Goal: Task Accomplishment & Management: Use online tool/utility

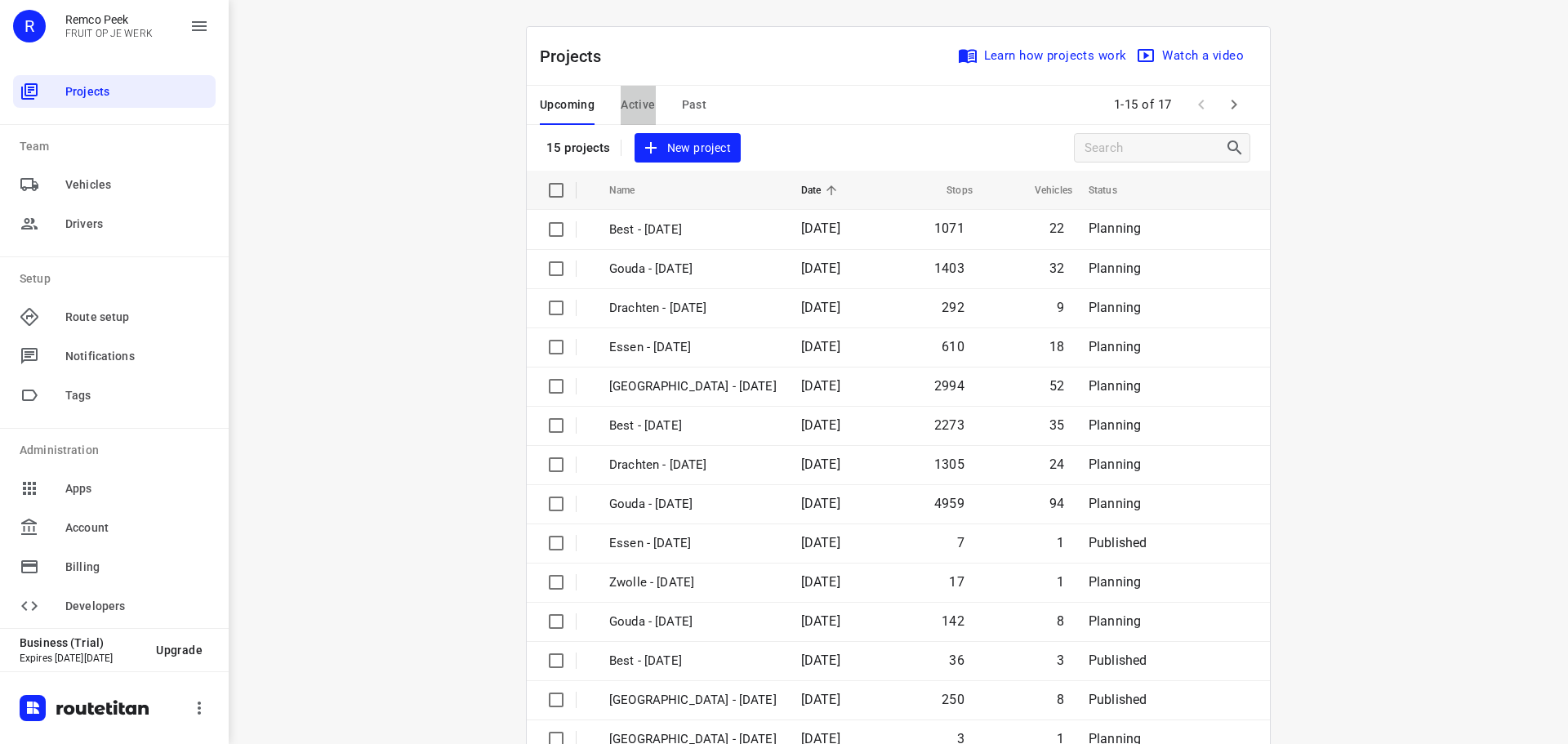
click at [632, 104] on span "Active" at bounding box center [638, 104] width 35 height 21
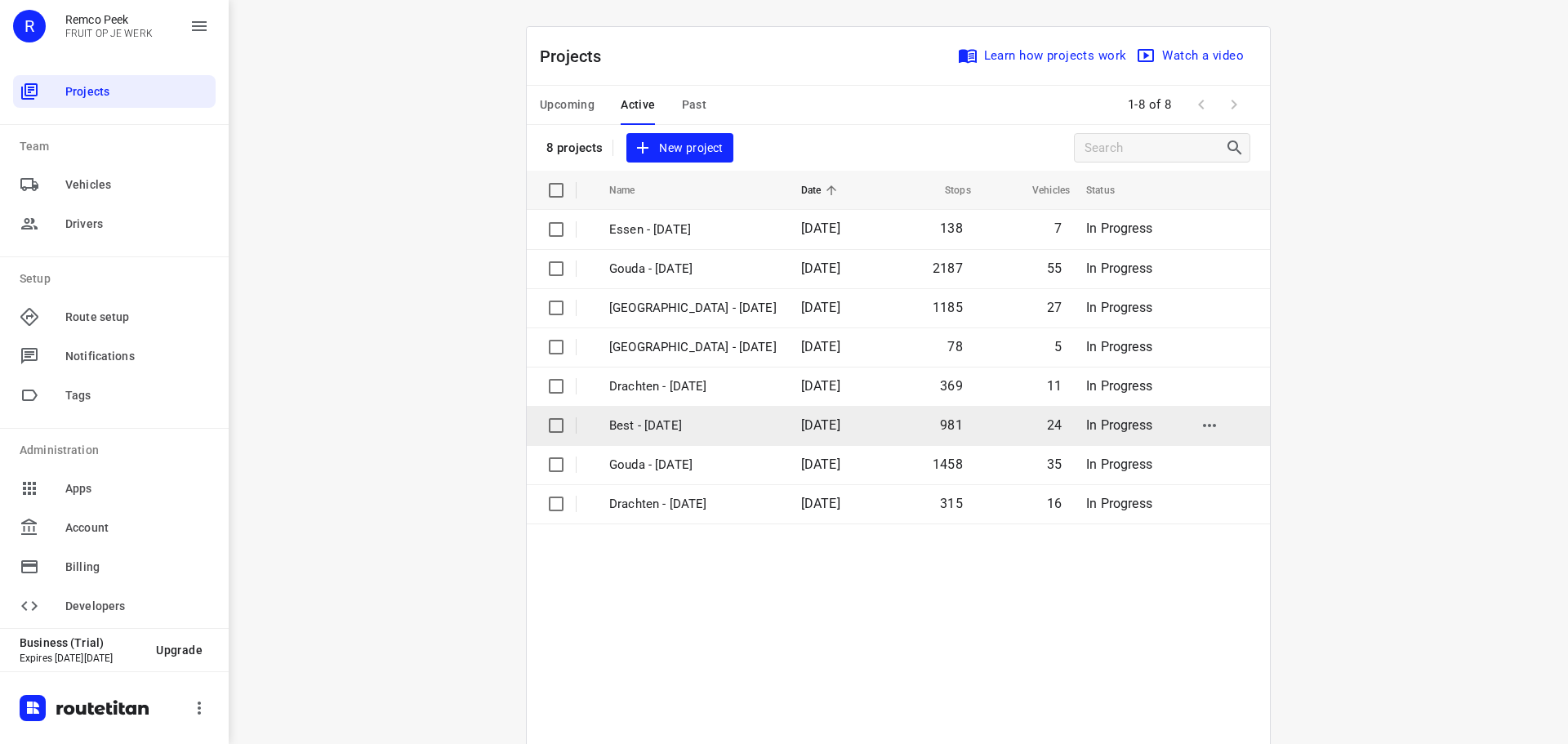
click at [662, 424] on p "Best - [DATE]" at bounding box center [693, 426] width 168 height 19
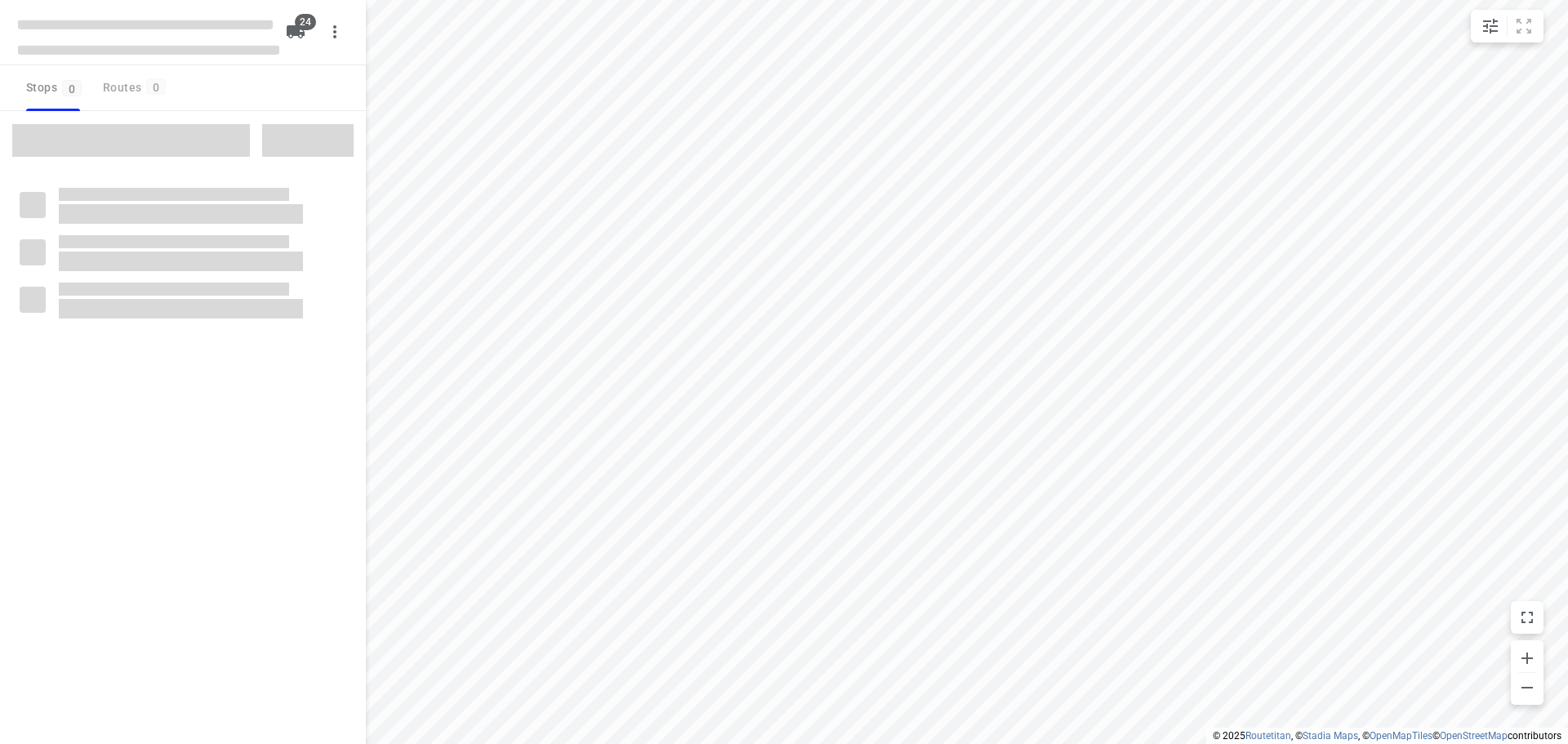
checkbox input "true"
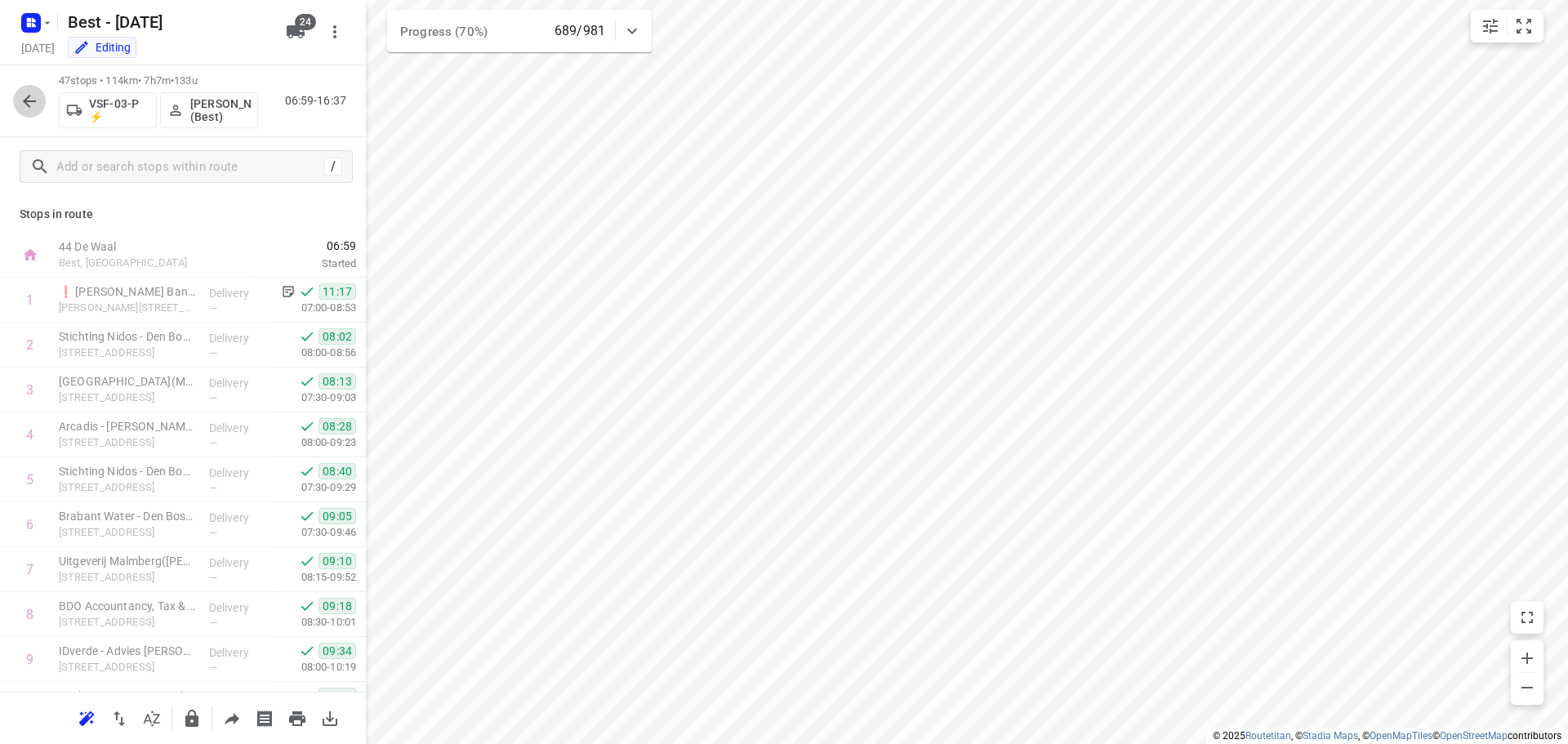
click at [35, 96] on icon "button" at bounding box center [30, 101] width 20 height 20
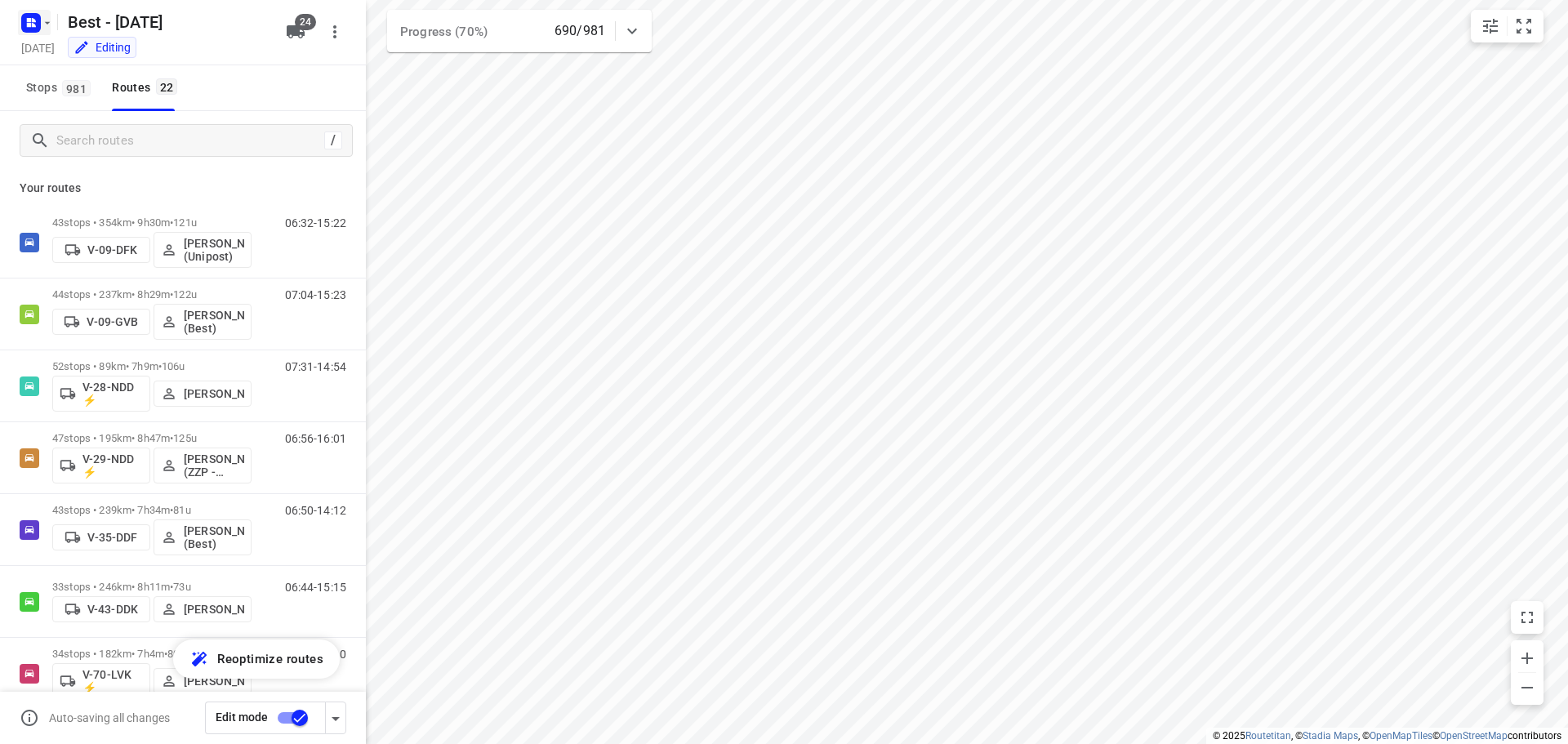
click at [37, 21] on rect "button" at bounding box center [31, 23] width 20 height 20
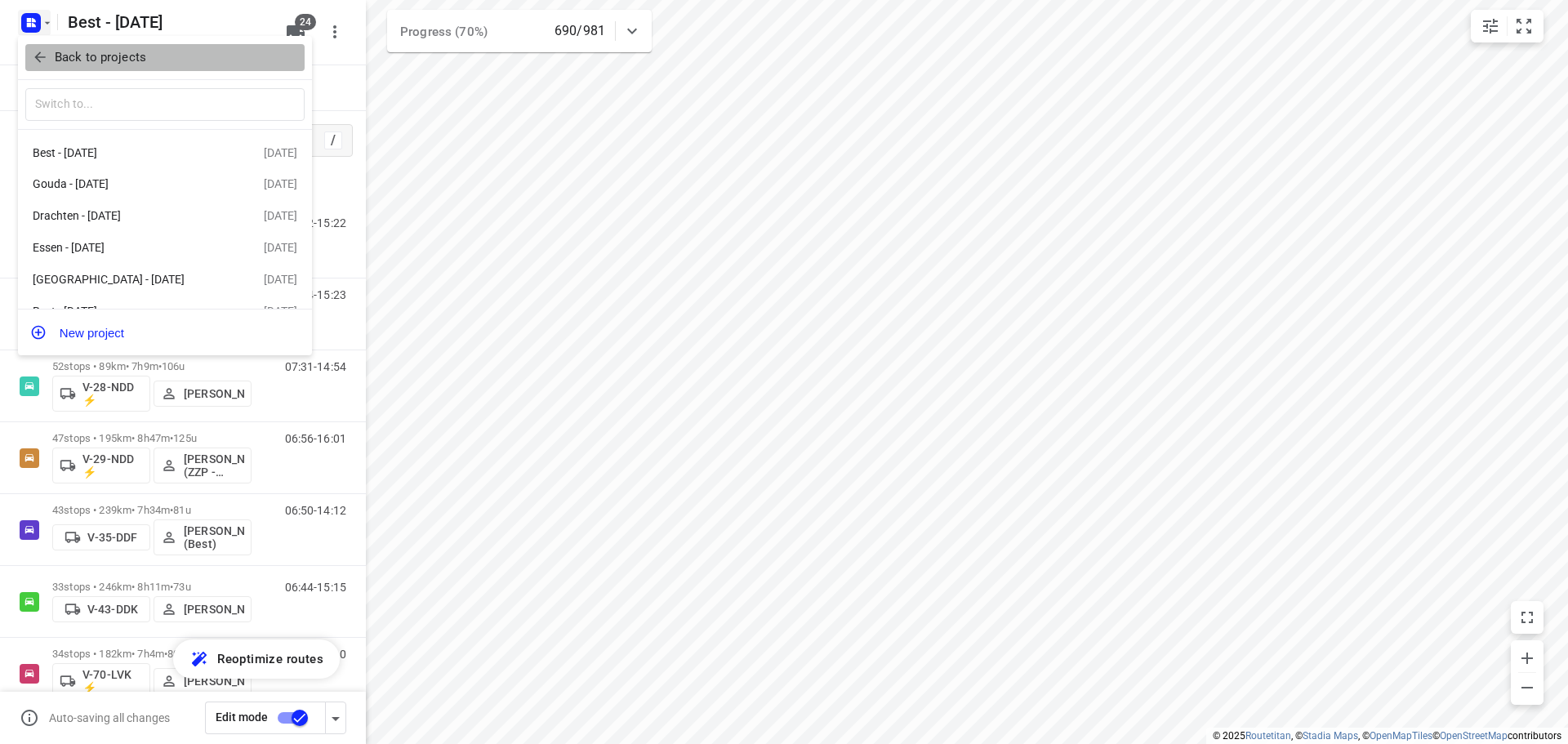
click at [45, 49] on span "Back to projects" at bounding box center [165, 58] width 266 height 19
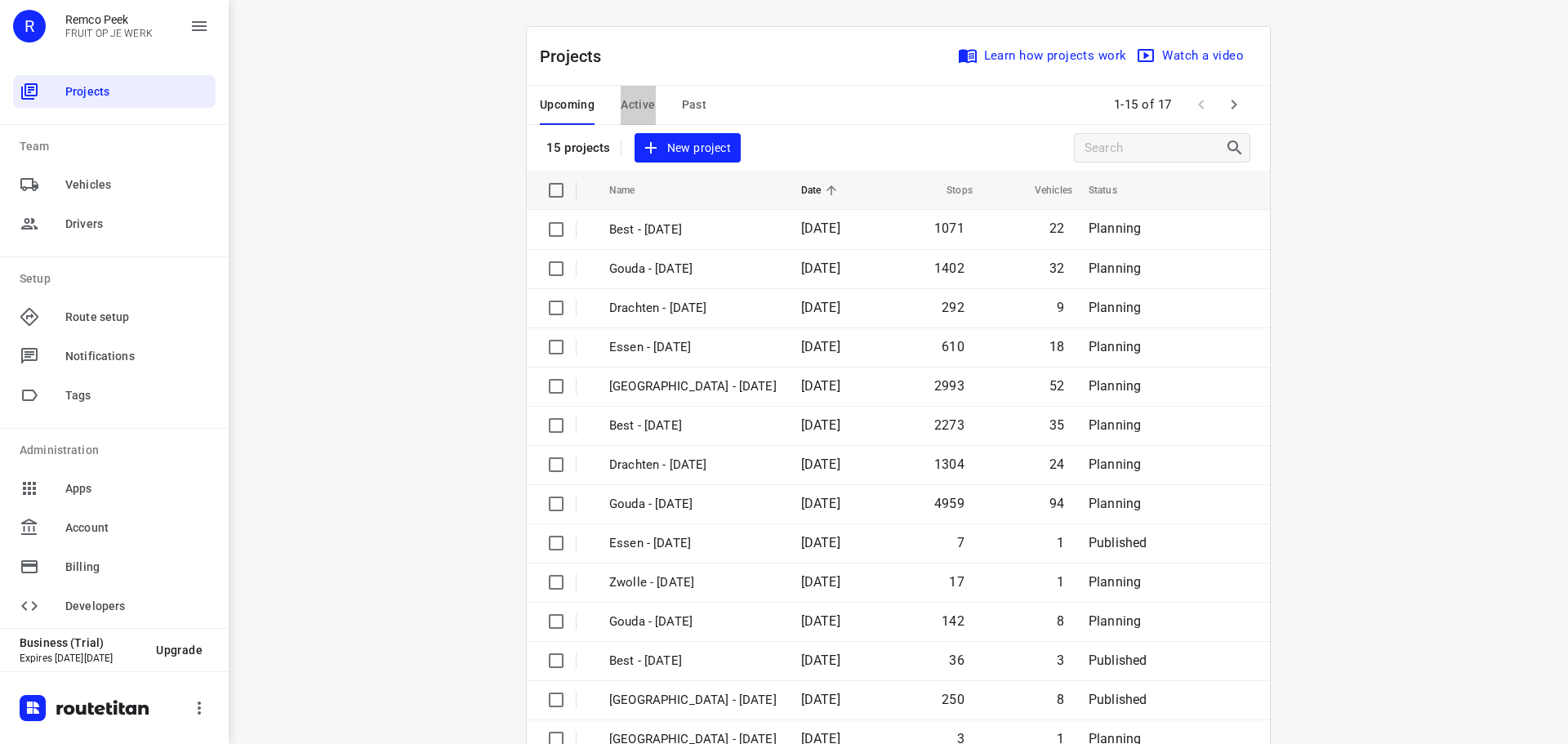
click at [629, 97] on span "Active" at bounding box center [638, 104] width 35 height 21
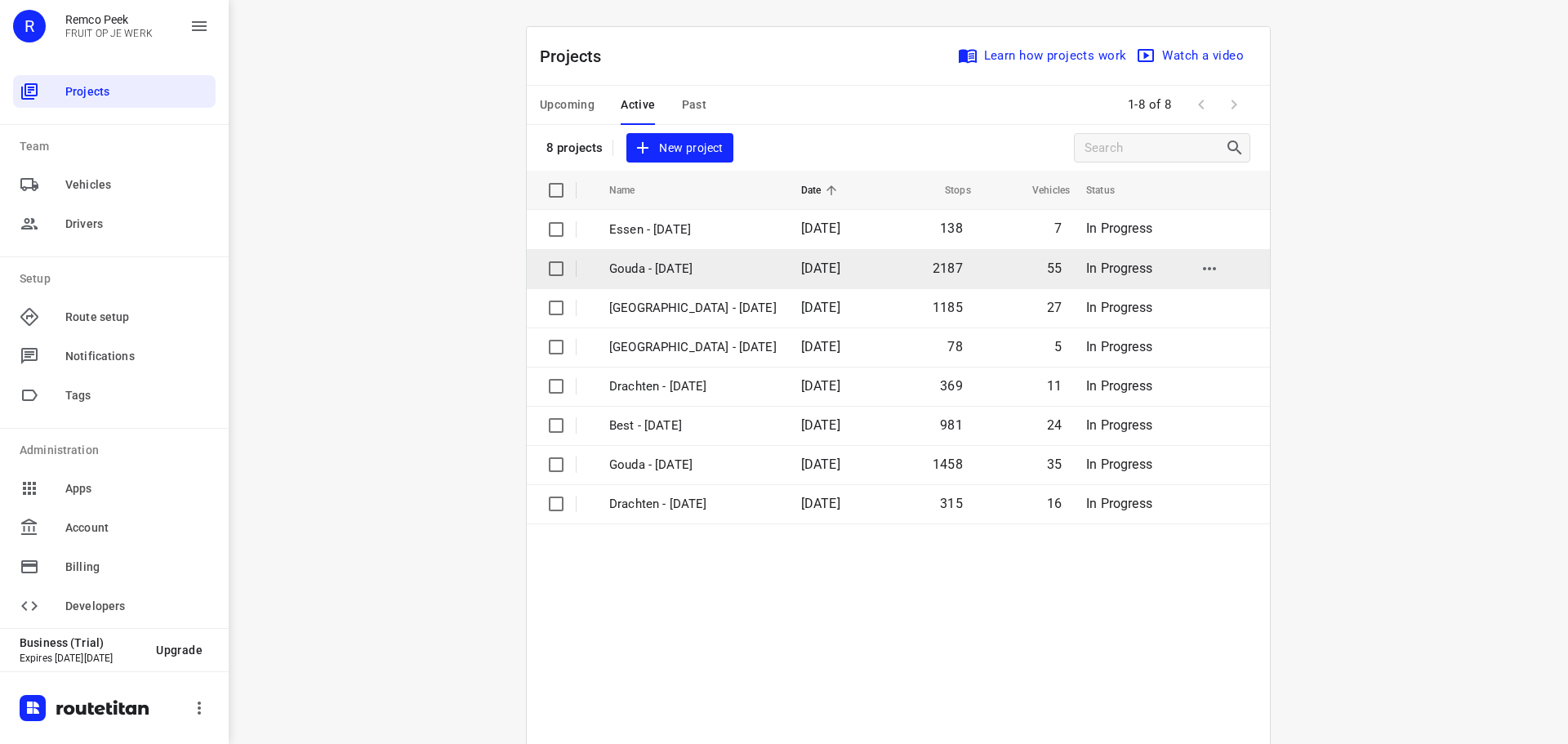
click at [690, 264] on p "Gouda - [DATE]" at bounding box center [693, 269] width 168 height 19
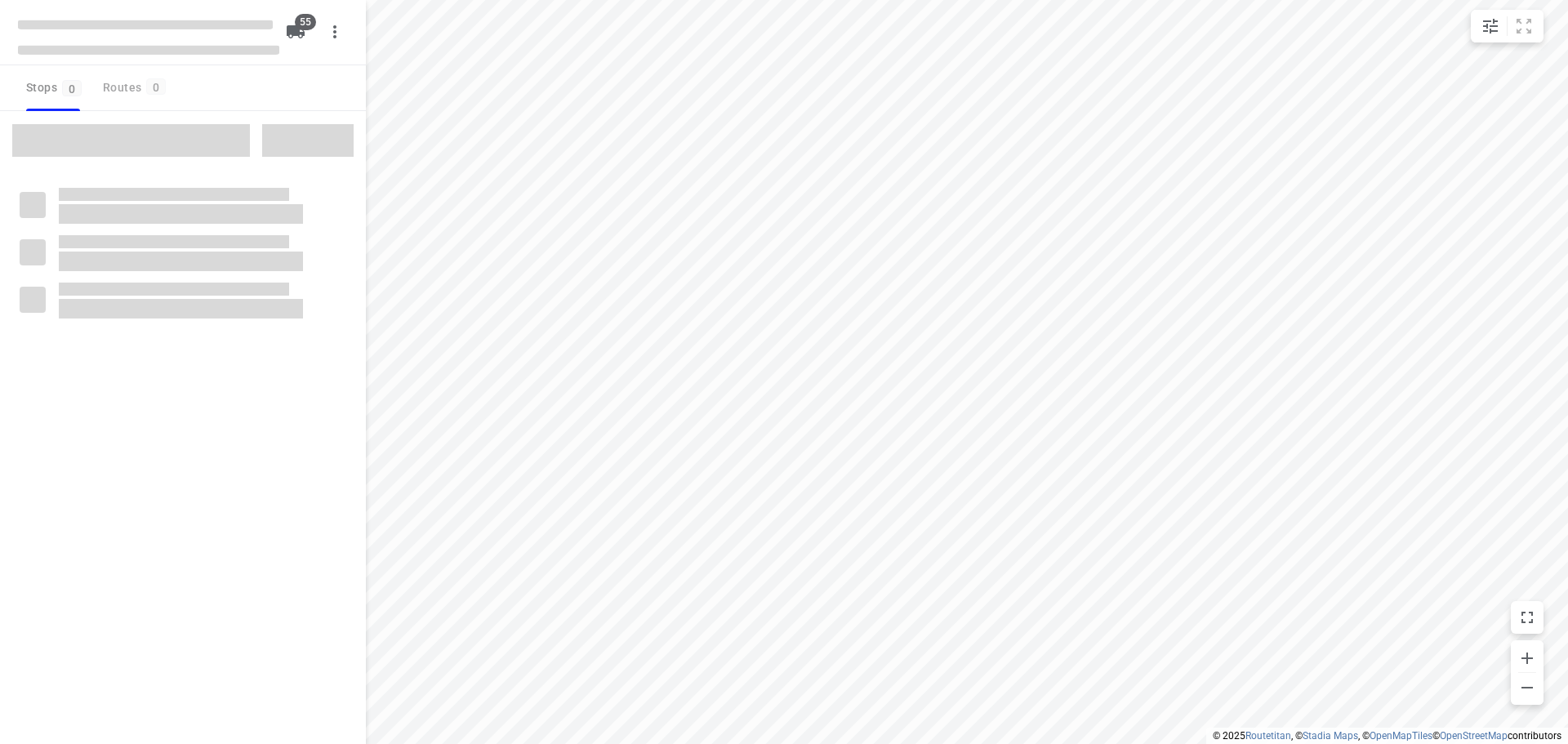
checkbox input "true"
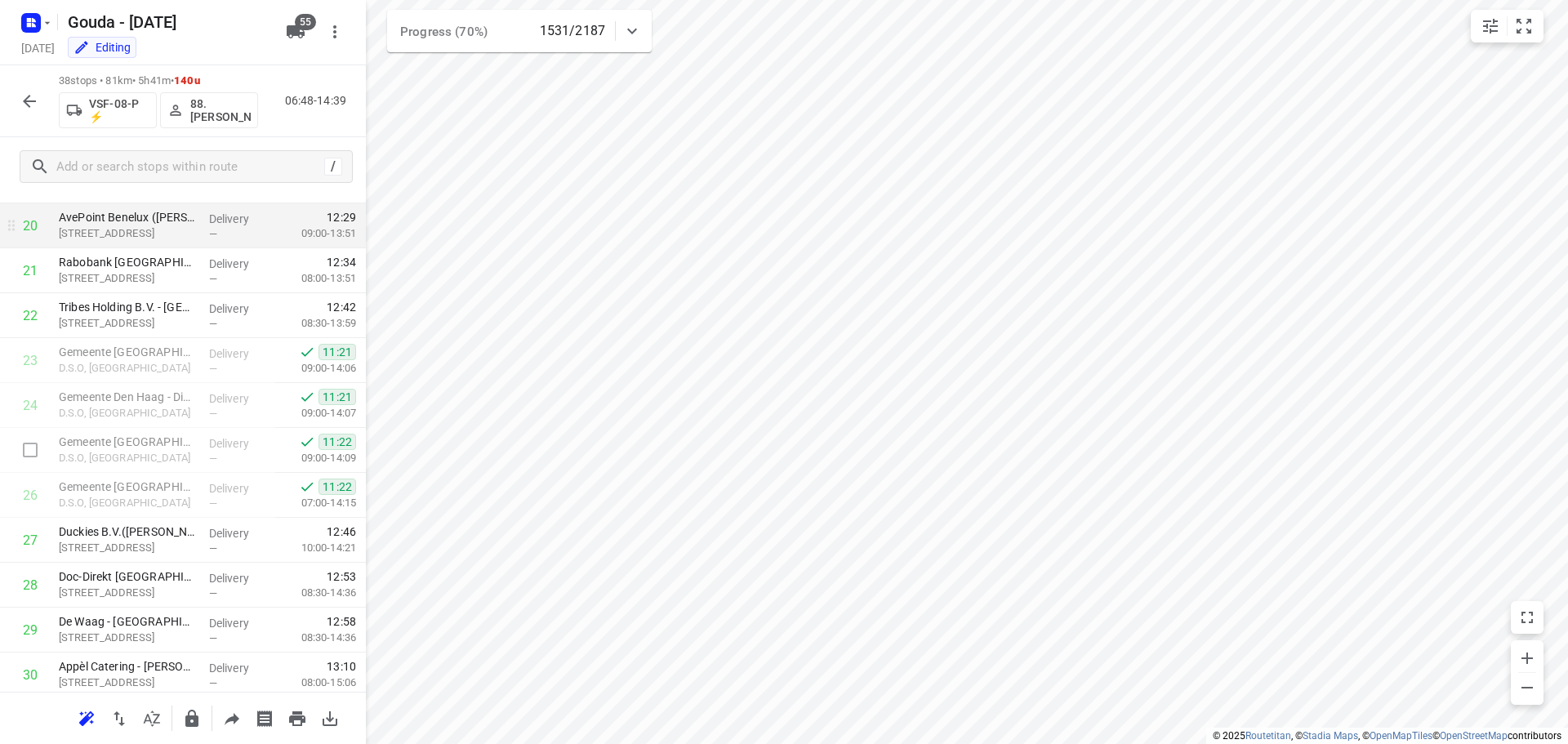
scroll to position [930, 0]
